Goal: Task Accomplishment & Management: Manage account settings

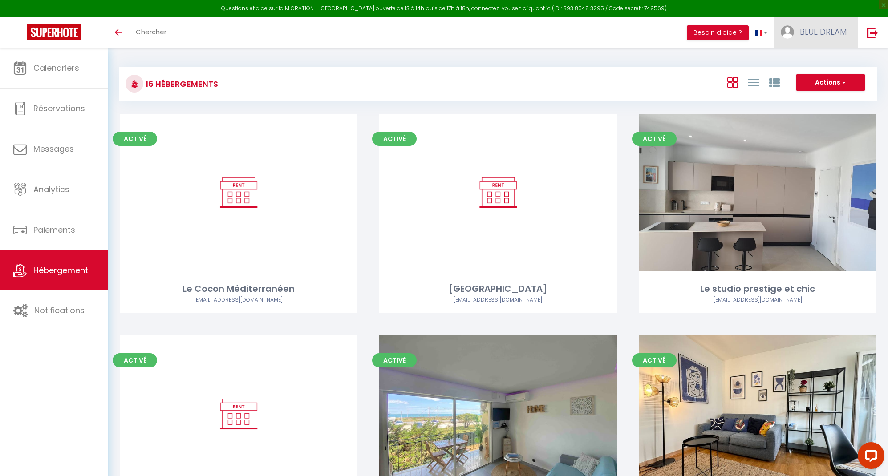
click at [809, 34] on span "BLUE DREAM" at bounding box center [823, 31] width 47 height 11
click at [827, 79] on link "Équipe" at bounding box center [822, 77] width 66 height 15
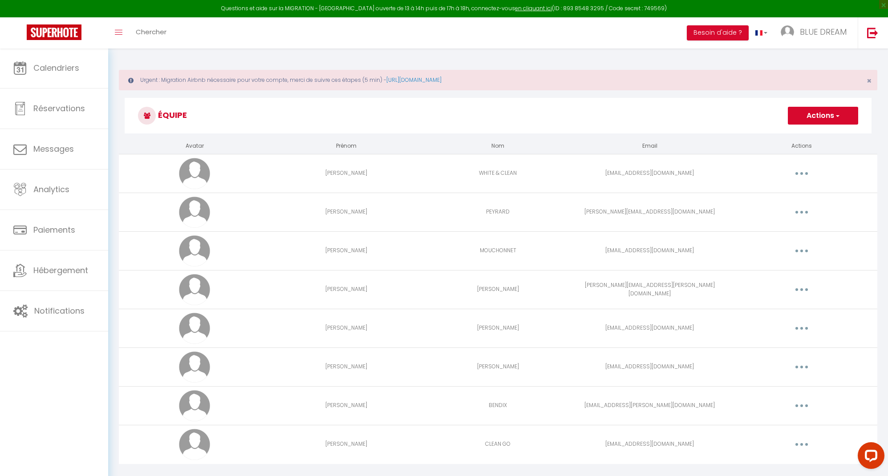
click at [830, 118] on button "Actions" at bounding box center [823, 116] width 70 height 18
click at [785, 135] on link "Ajouter un nouvel utilisateur" at bounding box center [804, 135] width 105 height 12
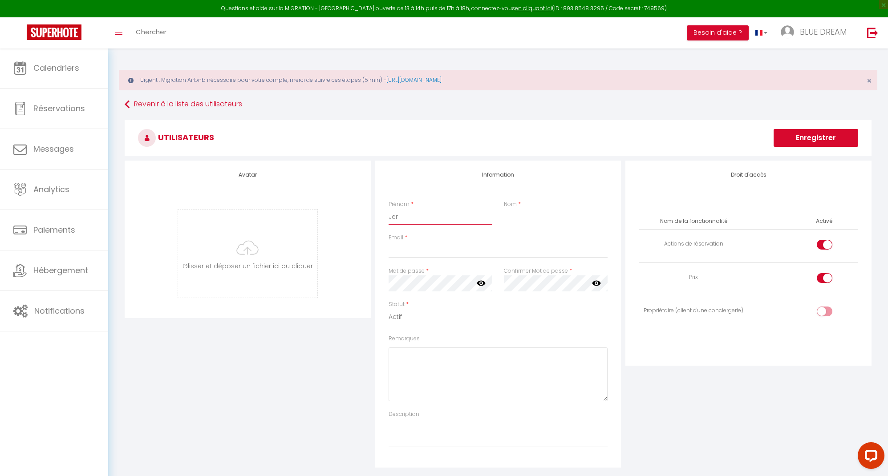
type input "Jero"
type input "[PERSON_NAME]"
type input "[EMAIL_ADDRESS][DOMAIN_NAME]"
drag, startPoint x: 497, startPoint y: 250, endPoint x: 356, endPoint y: 248, distance: 141.1
click at [448, 215] on input "[PERSON_NAME]" at bounding box center [440, 217] width 104 height 16
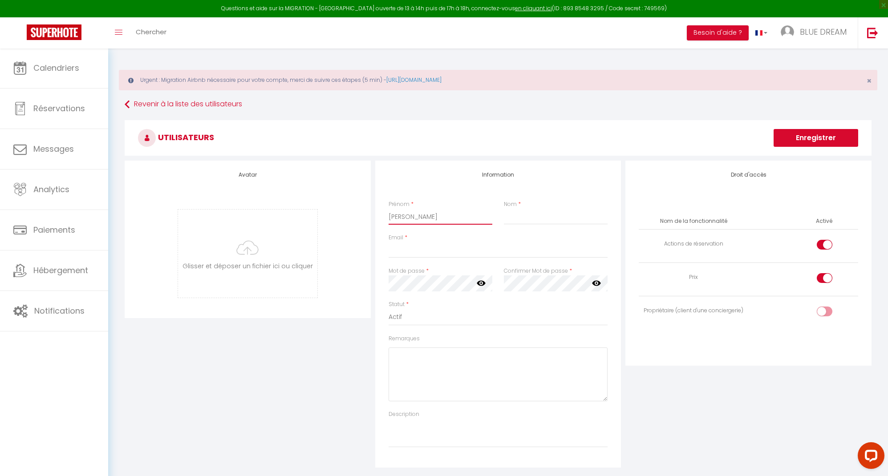
drag, startPoint x: 446, startPoint y: 218, endPoint x: 415, endPoint y: 215, distance: 31.2
click at [415, 215] on input "[PERSON_NAME]" at bounding box center [440, 217] width 104 height 16
drag, startPoint x: 426, startPoint y: 215, endPoint x: 561, endPoint y: 217, distance: 135.3
click at [561, 217] on div "Prénom * [PERSON_NAME] Nom *" at bounding box center [498, 216] width 231 height 33
click at [433, 215] on input "[PERSON_NAME]" at bounding box center [440, 217] width 104 height 16
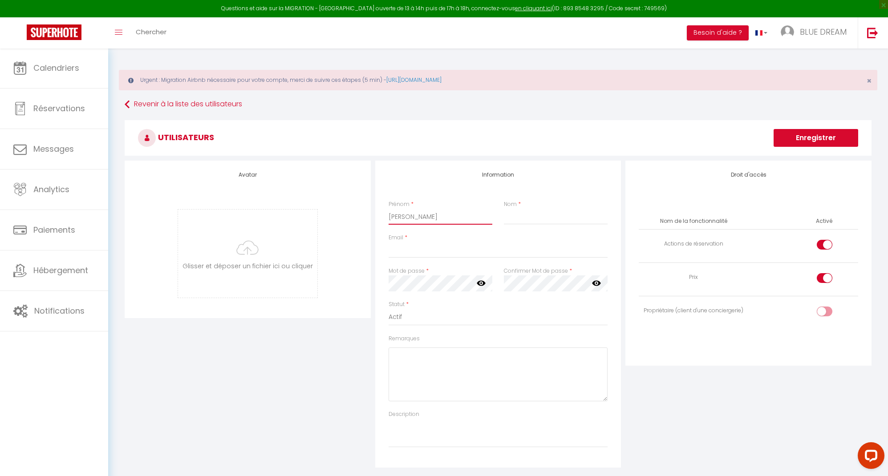
click at [451, 217] on input "[PERSON_NAME]" at bounding box center [440, 217] width 104 height 16
type input "[PERSON_NAME]"
click at [544, 221] on input "Nom" at bounding box center [556, 217] width 104 height 16
type input "SANREY"
click at [757, 186] on div "Droit d'accès Nom de la fonctionnalité Activé Actions de réservation Prix Propr…" at bounding box center [748, 263] width 246 height 205
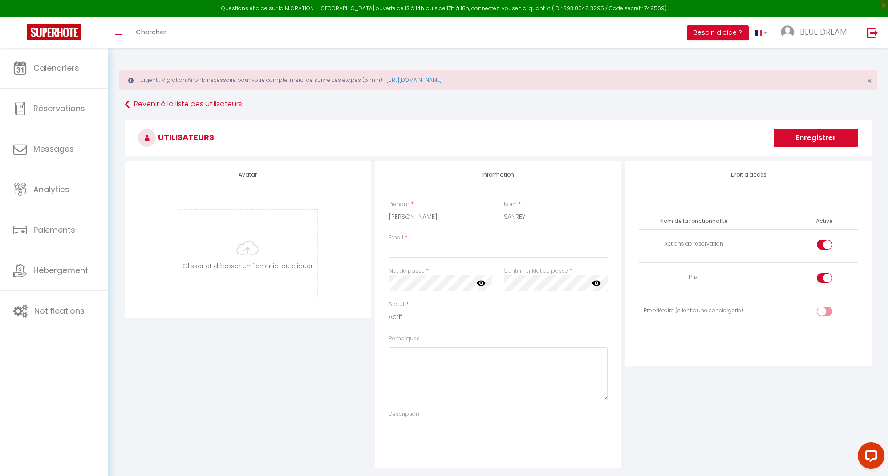
click at [826, 311] on input "checkbox" at bounding box center [832, 313] width 16 height 13
checkbox input "true"
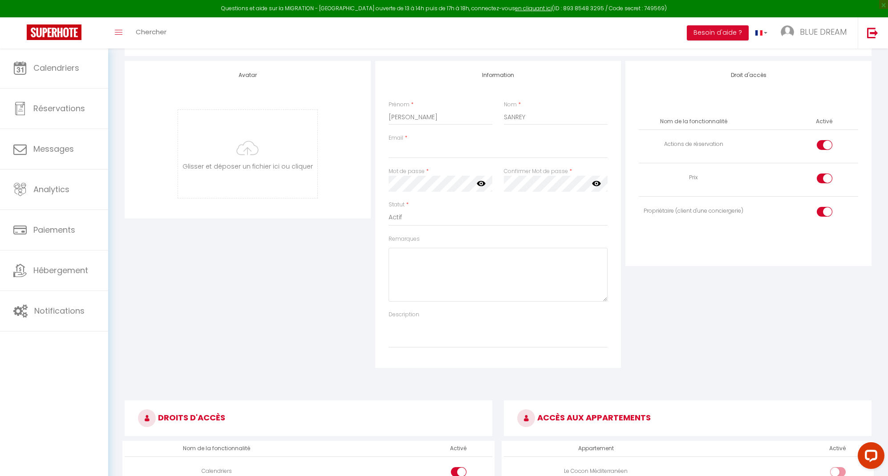
scroll to position [100, 0]
click at [423, 153] on input "Email" at bounding box center [497, 150] width 219 height 16
paste input "[PERSON_NAME][EMAIL_ADDRESS][DOMAIN_NAME]"
type input "[PERSON_NAME][EMAIL_ADDRESS][DOMAIN_NAME]"
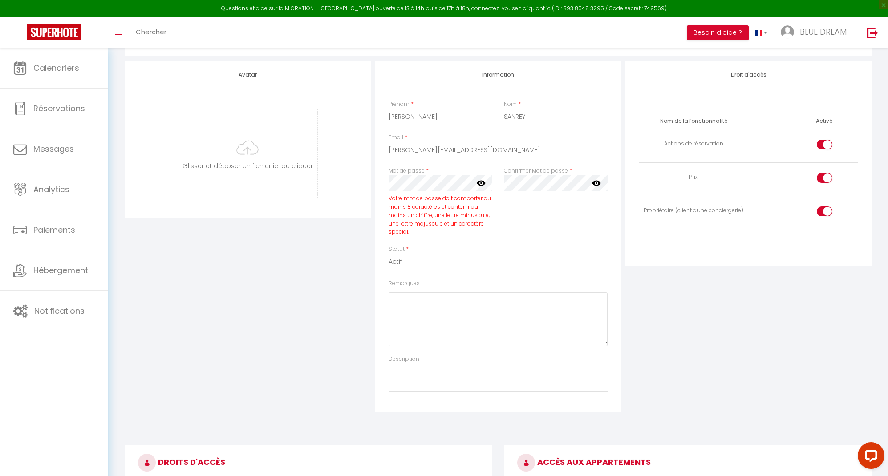
scroll to position [101, 0]
click at [481, 181] on icon at bounding box center [481, 182] width 9 height 9
click at [594, 182] on icon at bounding box center [596, 183] width 9 height 5
drag, startPoint x: 214, startPoint y: 291, endPoint x: 220, endPoint y: 289, distance: 5.8
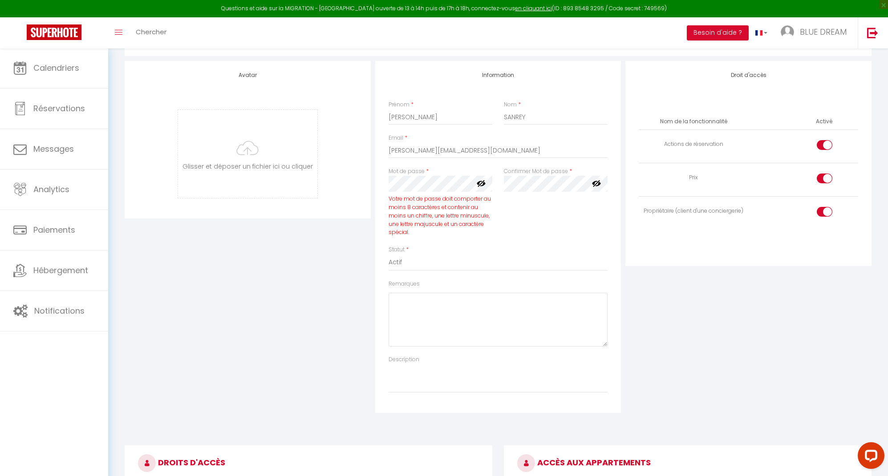
click at [218, 289] on div "Avatar [PERSON_NAME] et déposer un fichier ici ou cliquer Ooops, something wron…" at bounding box center [247, 237] width 250 height 352
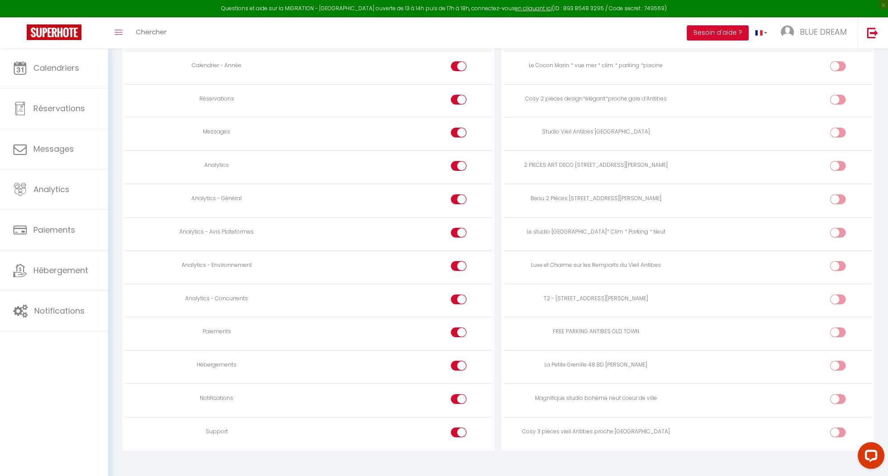
scroll to position [683, 0]
click at [458, 428] on div at bounding box center [459, 433] width 16 height 10
click at [458, 428] on input "checkbox" at bounding box center [466, 434] width 16 height 13
checkbox input "false"
click at [459, 395] on input "checkbox" at bounding box center [466, 401] width 16 height 13
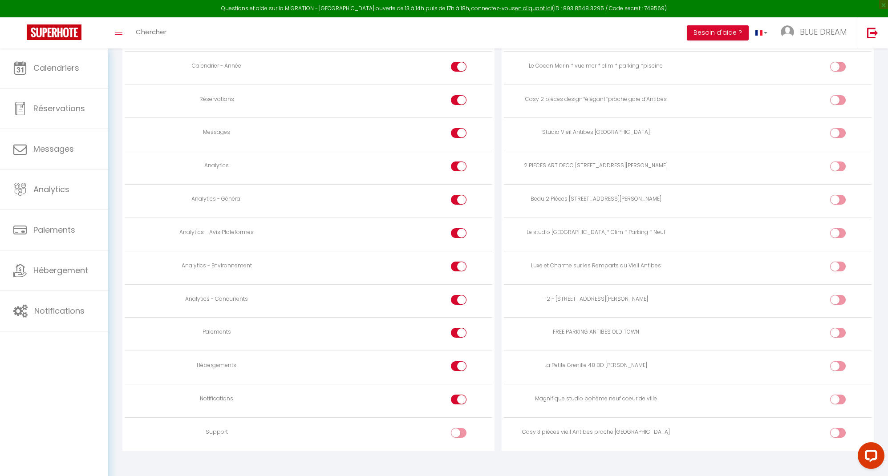
checkbox input "false"
drag, startPoint x: 459, startPoint y: 288, endPoint x: 454, endPoint y: 253, distance: 35.4
click at [459, 295] on input "checkbox" at bounding box center [466, 301] width 16 height 13
checkbox input "false"
drag, startPoint x: 456, startPoint y: 261, endPoint x: 459, endPoint y: 249, distance: 12.8
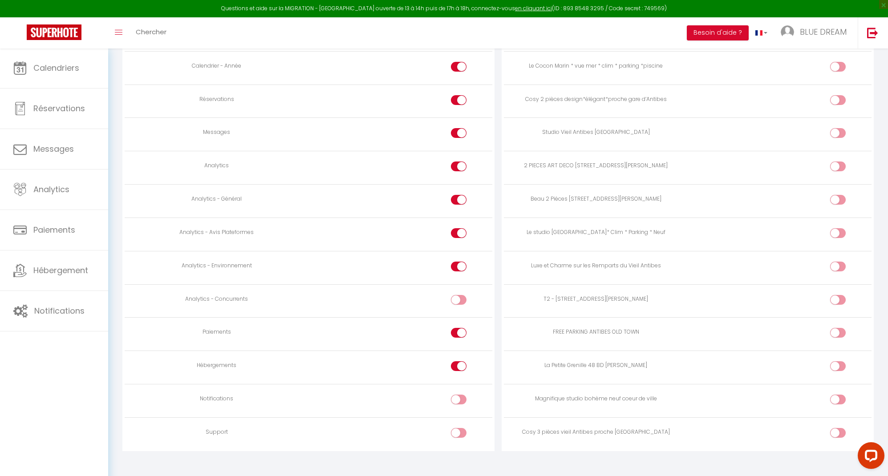
click at [459, 262] on label at bounding box center [459, 268] width 16 height 13
click at [459, 262] on input "checkbox" at bounding box center [466, 268] width 16 height 13
checkbox input "false"
click at [454, 228] on div at bounding box center [459, 233] width 16 height 10
click at [458, 228] on input "checkbox" at bounding box center [466, 234] width 16 height 13
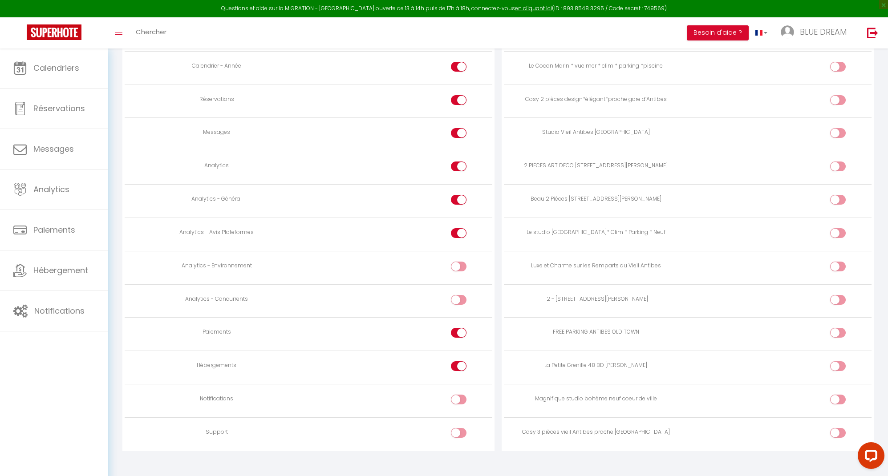
checkbox input "false"
click at [457, 195] on div at bounding box center [459, 200] width 16 height 10
click at [458, 195] on input "checkbox" at bounding box center [466, 201] width 16 height 13
checkbox input "false"
click at [459, 162] on input "checkbox" at bounding box center [466, 168] width 16 height 13
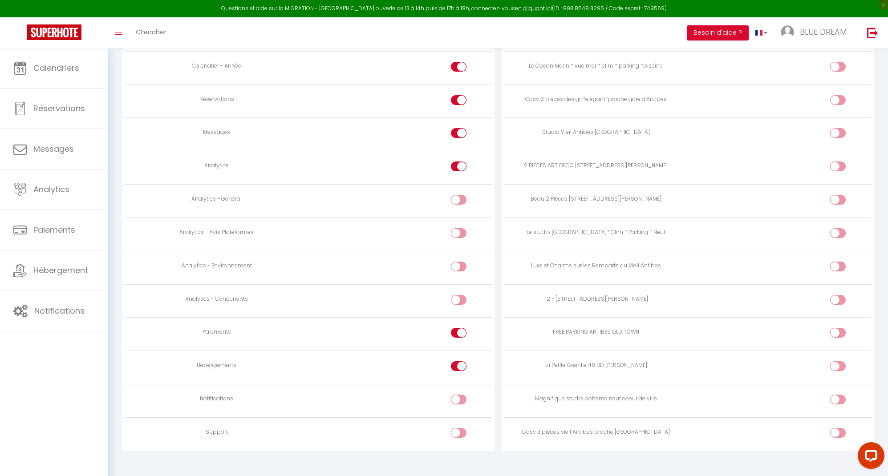
checkbox input "false"
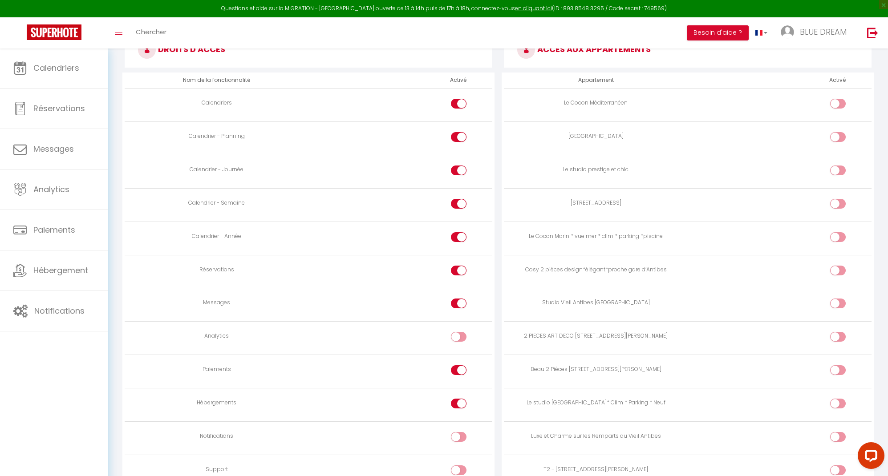
scroll to position [513, 0]
click at [460, 299] on input "checkbox" at bounding box center [466, 305] width 16 height 13
checkbox input "false"
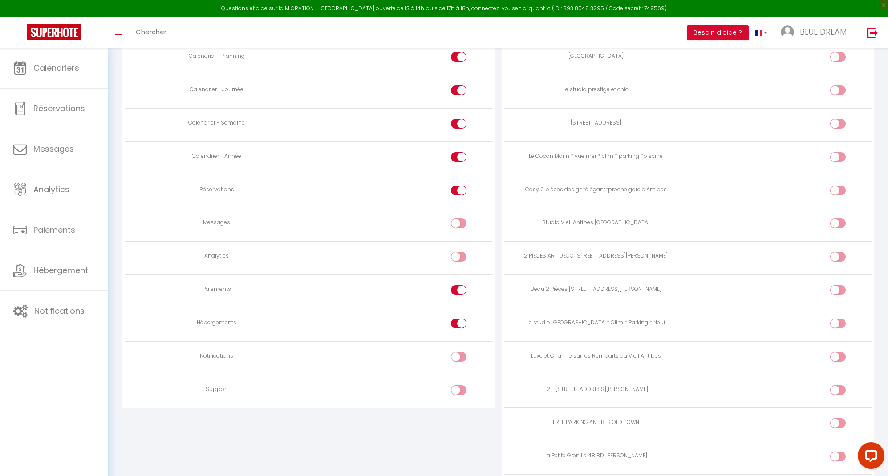
scroll to position [599, 0]
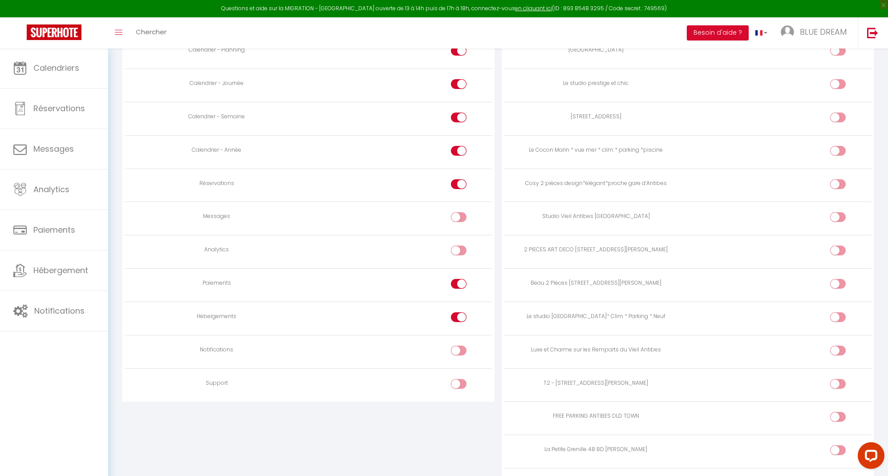
click at [461, 279] on input "checkbox" at bounding box center [466, 285] width 16 height 13
checkbox input "false"
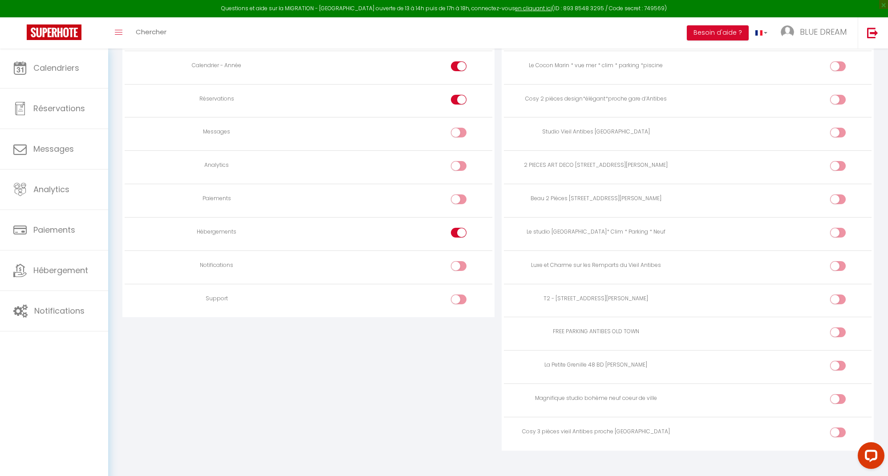
scroll to position [683, 0]
click at [460, 228] on input "checkbox" at bounding box center [466, 234] width 16 height 13
checkbox input "false"
click at [840, 295] on input "checkbox" at bounding box center [845, 301] width 16 height 13
checkbox input "true"
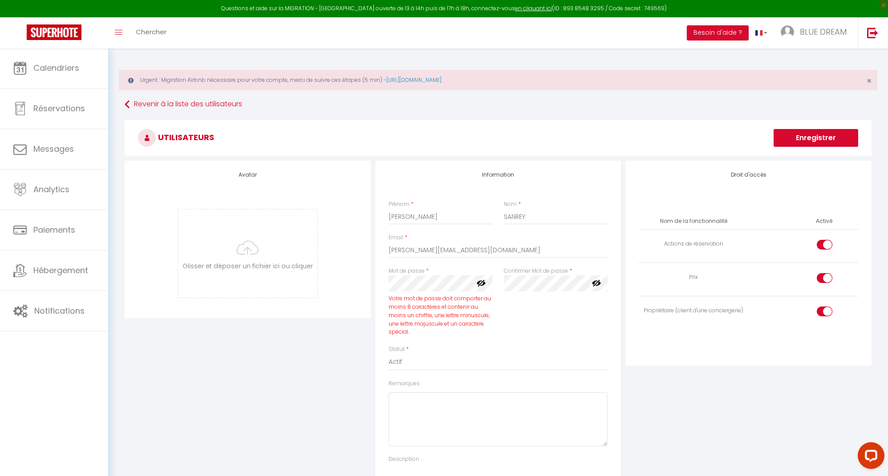
scroll to position [0, 0]
click at [820, 139] on button "Enregistrer" at bounding box center [815, 138] width 85 height 18
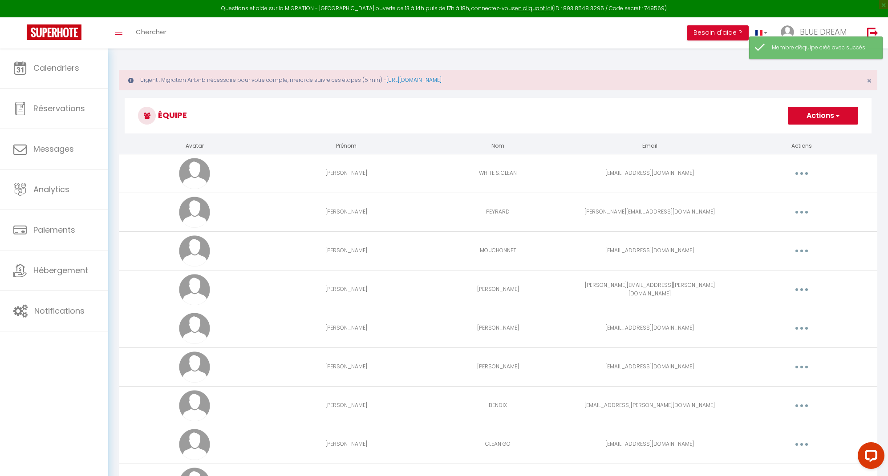
click at [798, 213] on button "button" at bounding box center [801, 212] width 25 height 14
click at [773, 231] on link "Editer" at bounding box center [778, 232] width 66 height 15
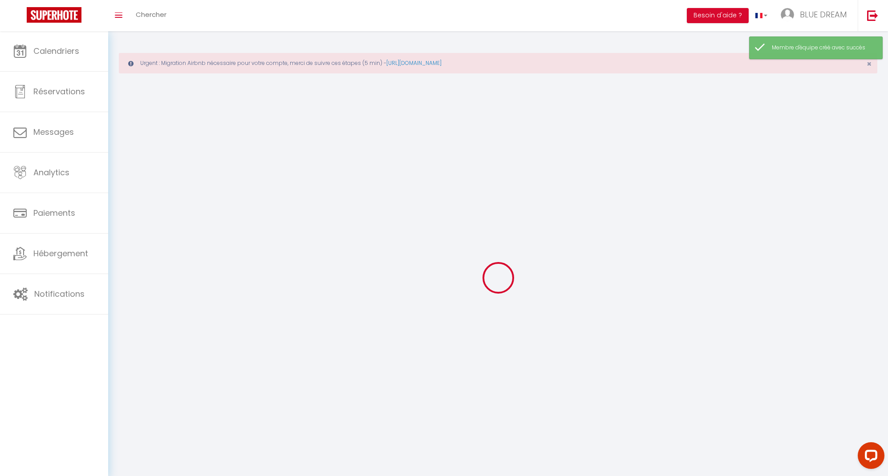
type input "SAMUEL"
type input "PEYRARD"
type input "samuel.peyrard@gmail.com"
type textarea "https://app.superhote.com/#/connect/oAo9Paqitw"
checkbox input "true"
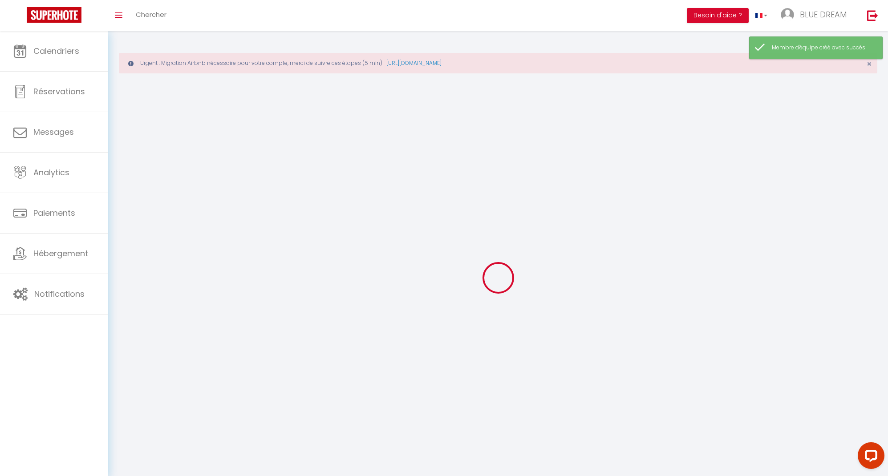
checkbox input "true"
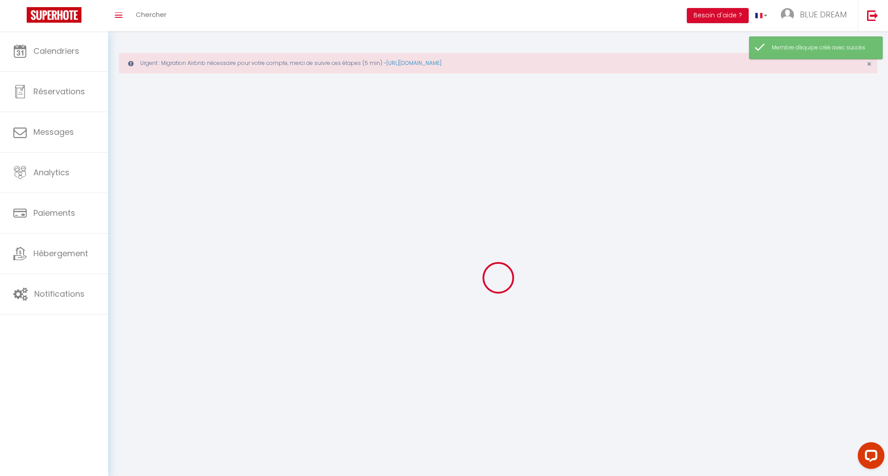
checkbox input "true"
checkbox input "false"
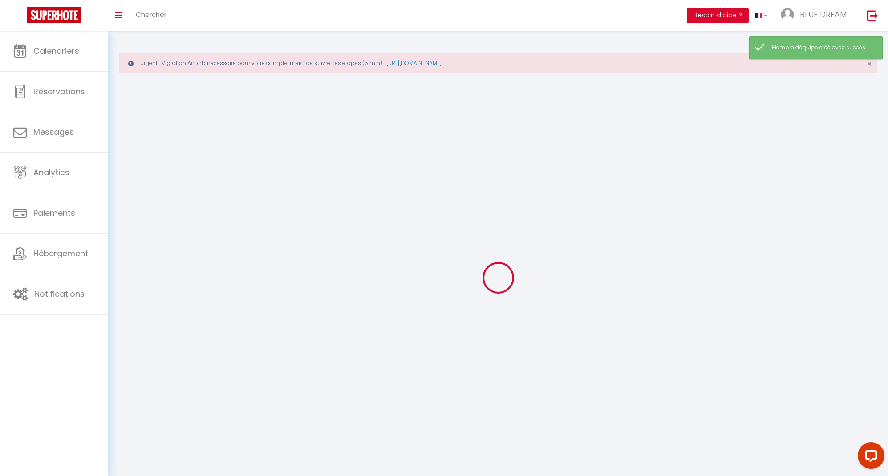
checkbox input "false"
select select
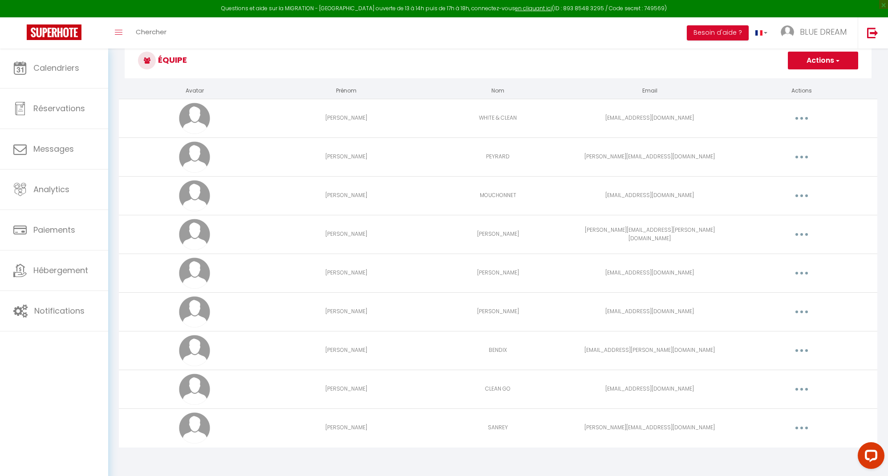
scroll to position [55, 0]
click at [800, 427] on icon "button" at bounding box center [801, 428] width 3 height 3
click at [767, 446] on link "Editer" at bounding box center [778, 448] width 66 height 15
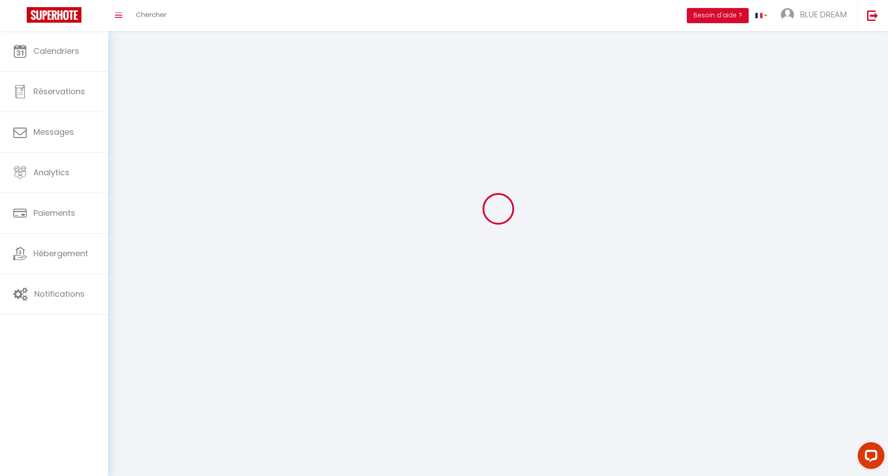
scroll to position [31, 0]
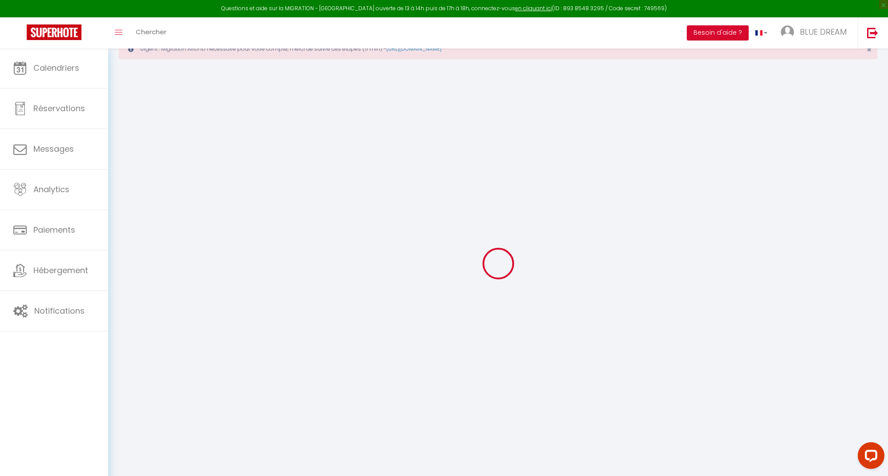
type input "Jerome"
type input "SANREY"
type input "jerome.sanrey@yahoo.fr"
type textarea "https://app.superhote.com/#/connect/fuYumXNKi8"
checkbox input "true"
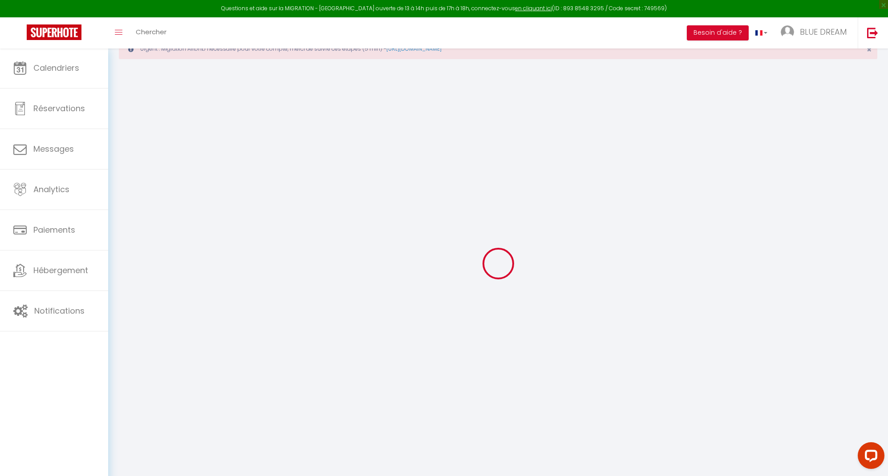
checkbox input "true"
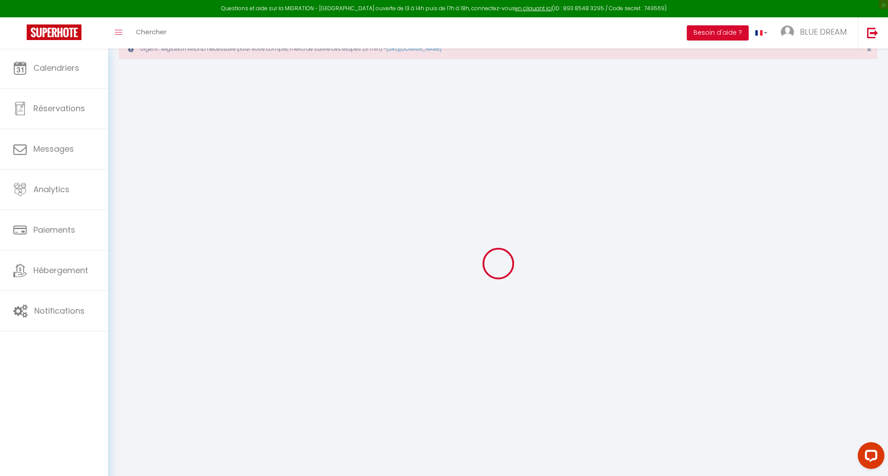
checkbox input "true"
checkbox input "false"
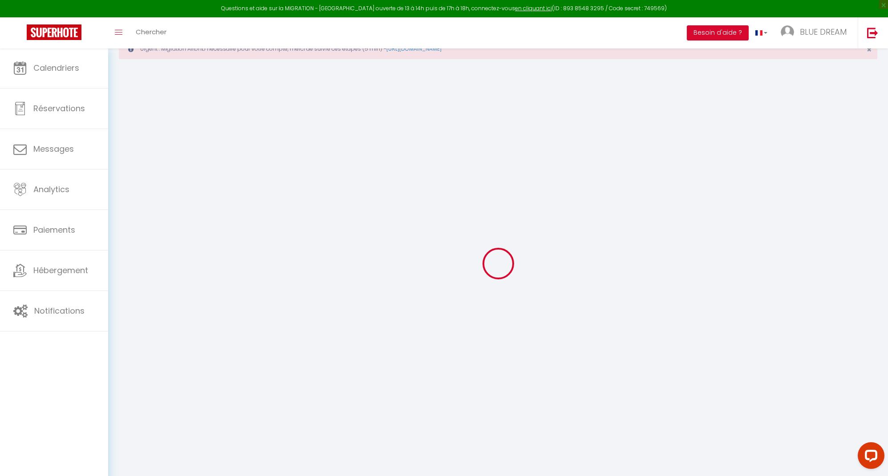
checkbox input "false"
select select
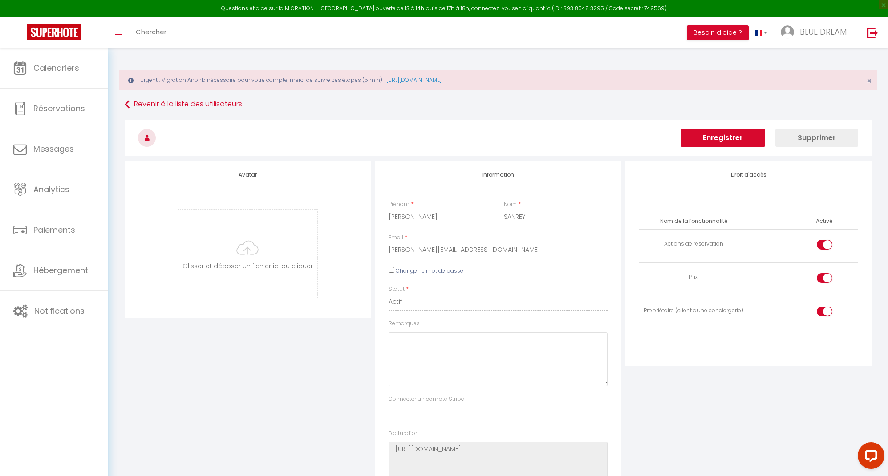
scroll to position [0, 0]
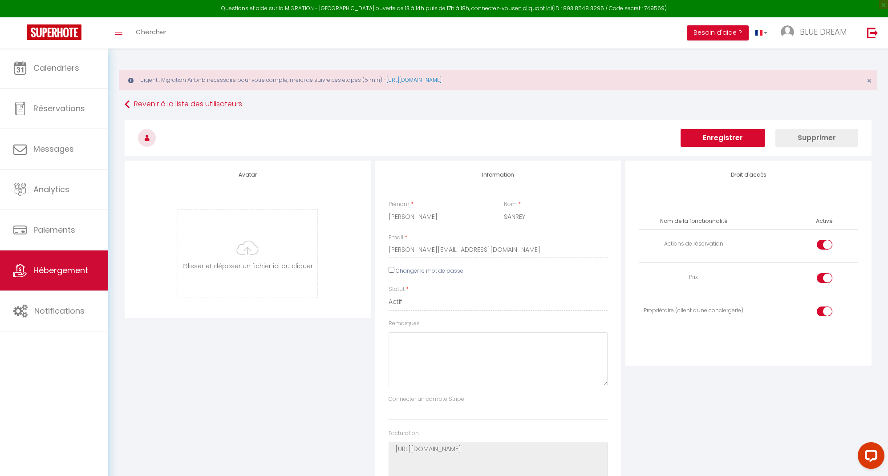
click at [42, 264] on link "Hébergement" at bounding box center [54, 270] width 108 height 40
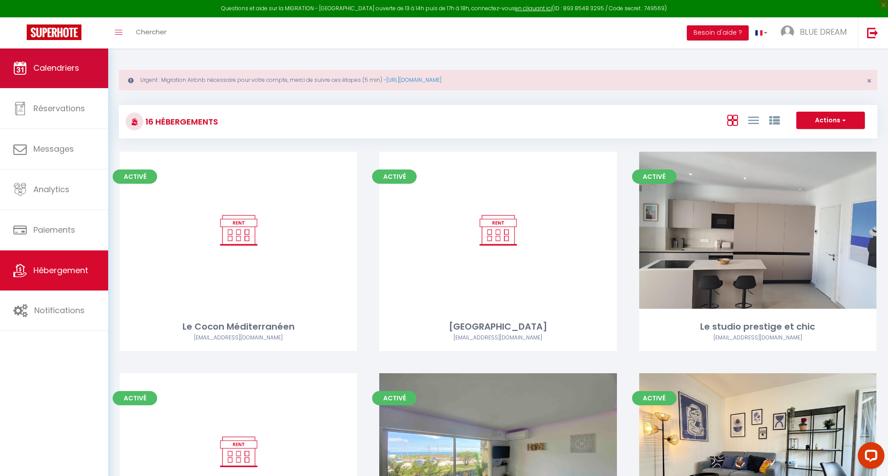
click at [61, 71] on span "Calendriers" at bounding box center [56, 67] width 46 height 11
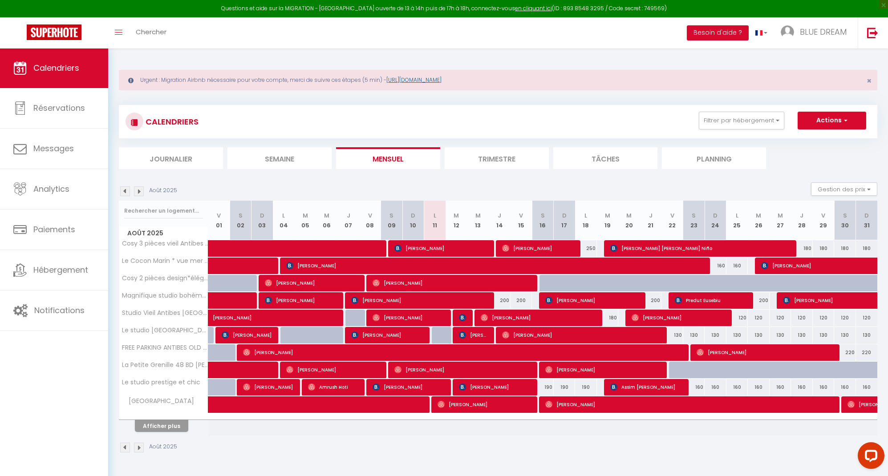
click at [441, 80] on link "https://superhote.com/migration-airbnb" at bounding box center [413, 80] width 55 height 8
